Goal: Information Seeking & Learning: Learn about a topic

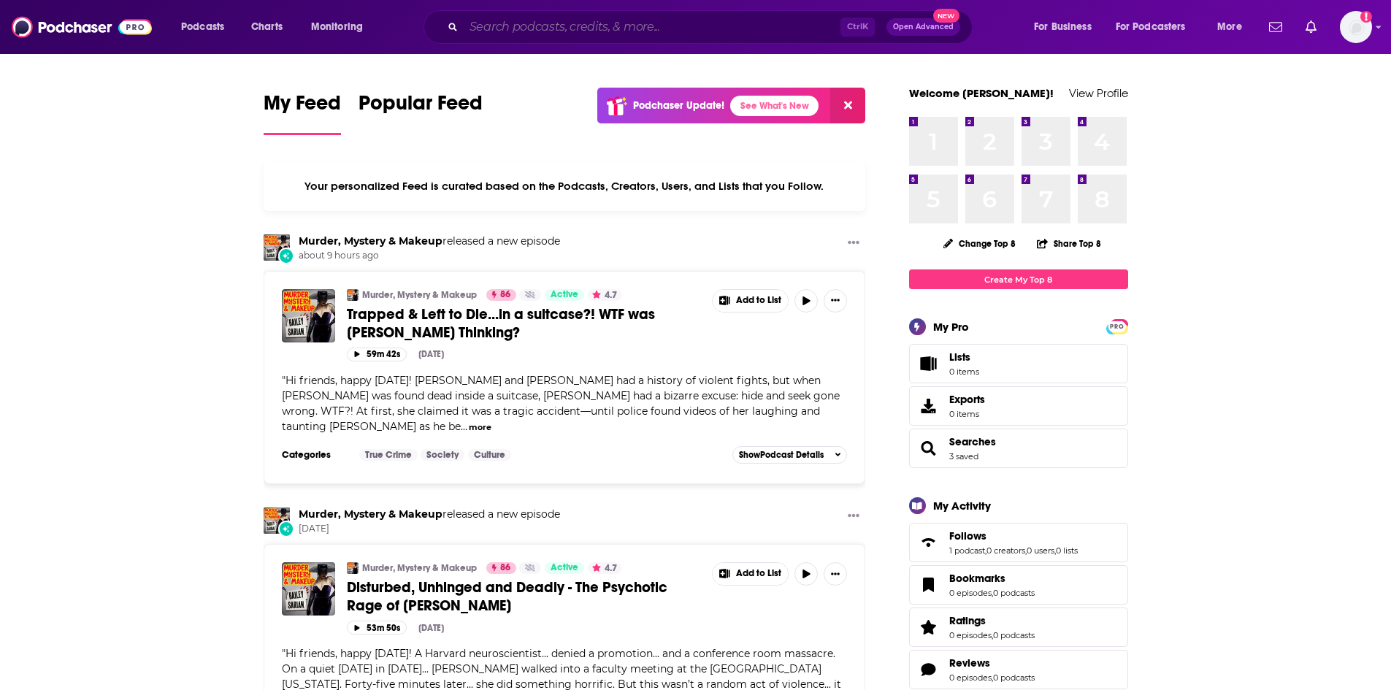
click at [506, 28] on input "Search podcasts, credits, & more..." at bounding box center [652, 26] width 377 height 23
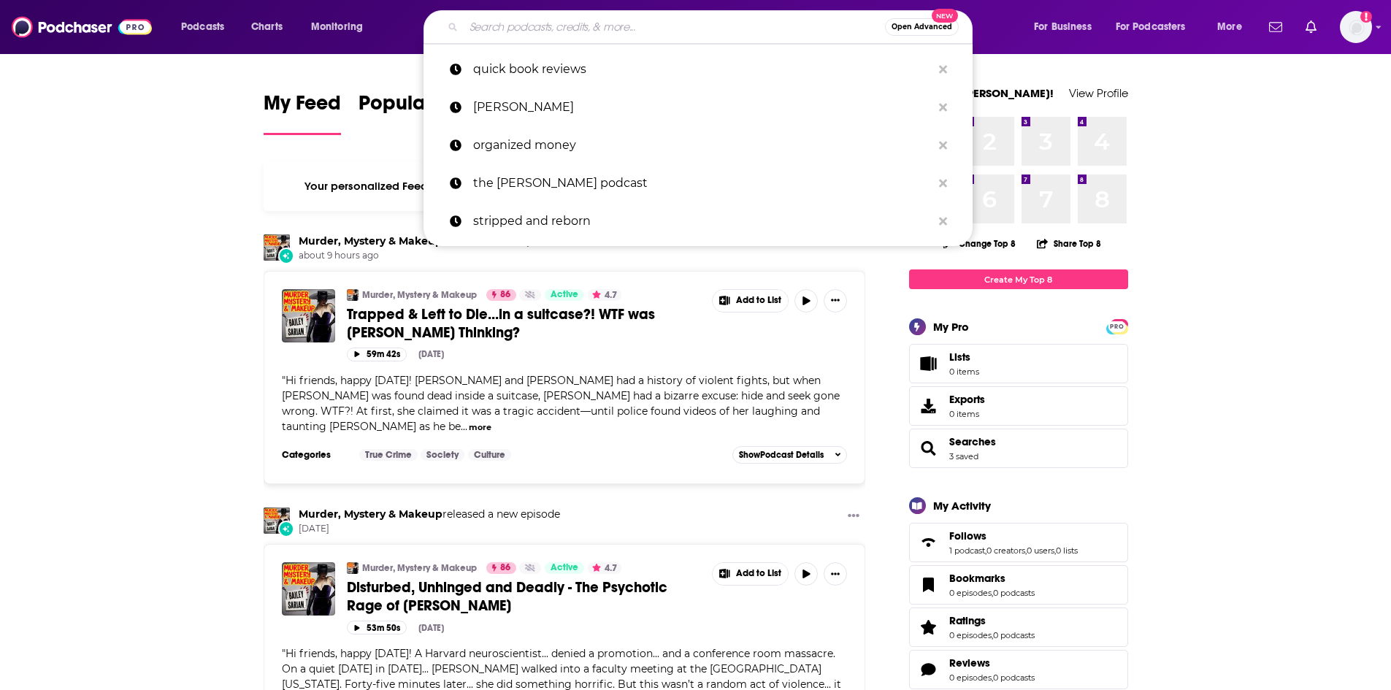
paste input "Quick Book Reviews."
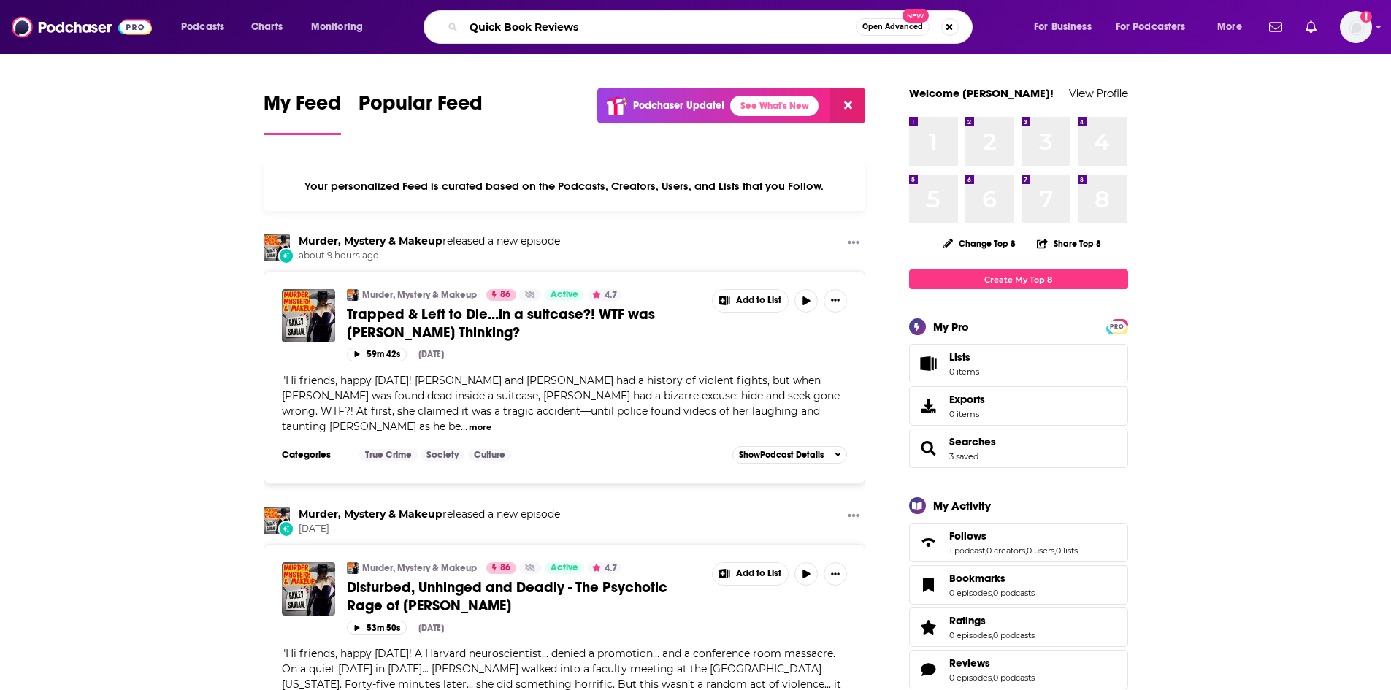
type input "Quick Book Reviews"
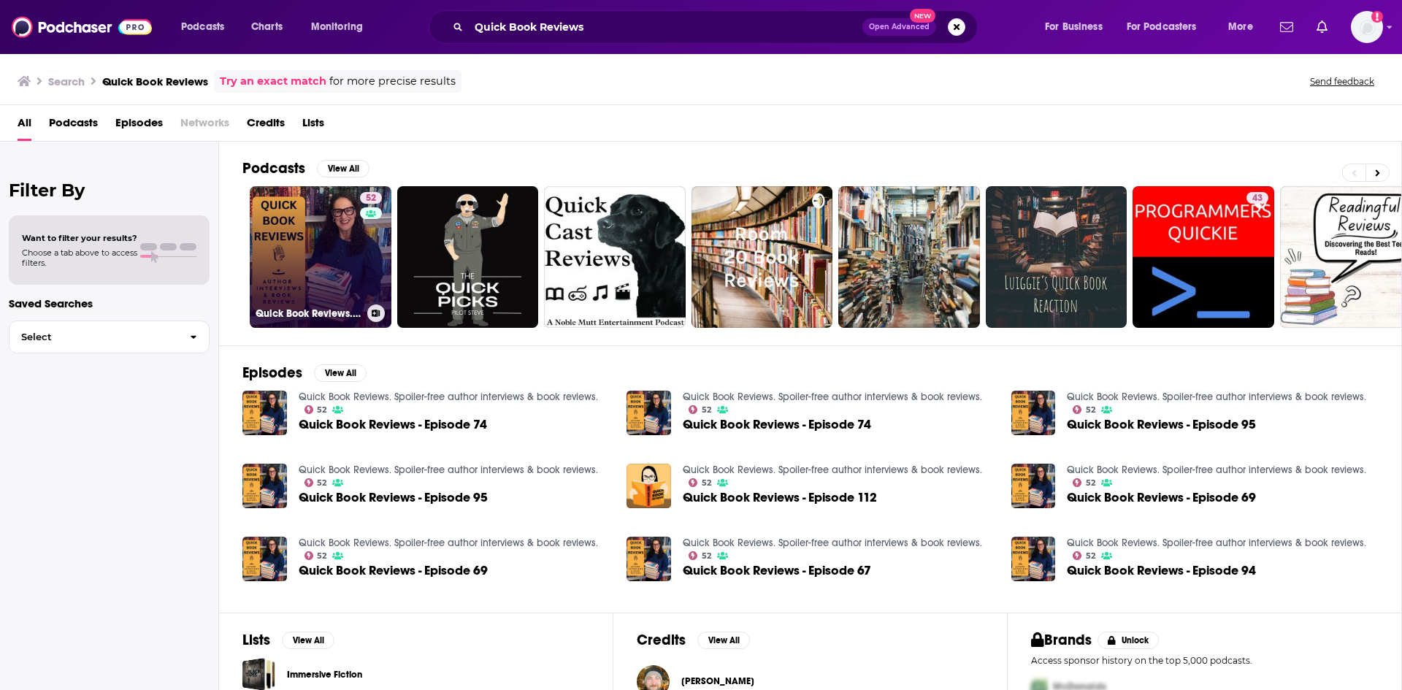
click at [286, 256] on link "52 Quick Book Reviews. Spoiler-free author interviews & book reviews." at bounding box center [321, 257] width 142 height 142
